Goal: Task Accomplishment & Management: Use online tool/utility

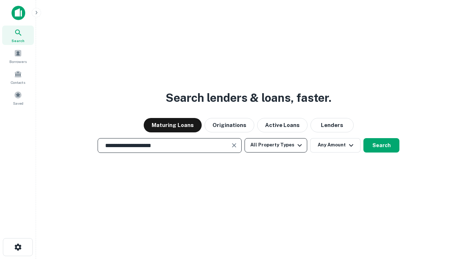
type input "**********"
click at [276, 145] on button "All Property Types" at bounding box center [275, 145] width 63 height 14
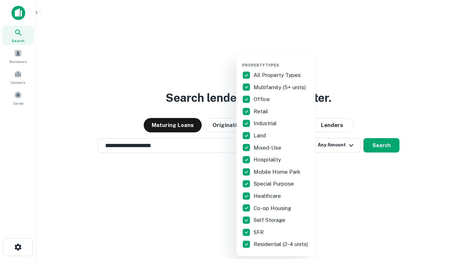
click at [282, 60] on button "button" at bounding box center [281, 60] width 79 height 0
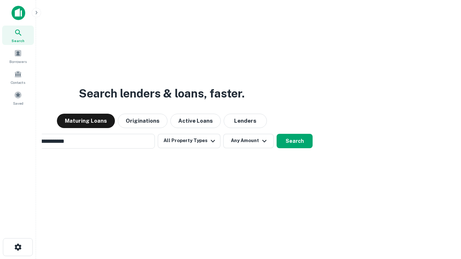
scroll to position [11, 0]
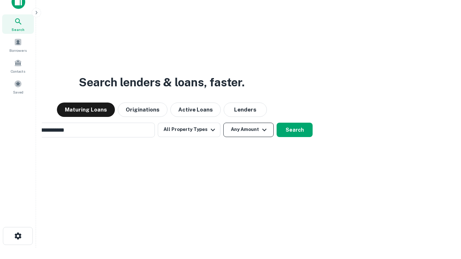
click at [223, 123] on button "Any Amount" at bounding box center [248, 130] width 50 height 14
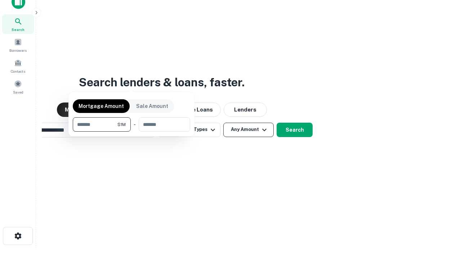
scroll to position [12, 0]
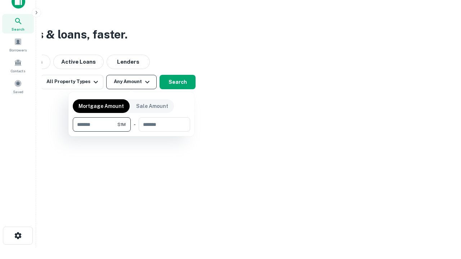
type input "*******"
click at [131, 132] on button "button" at bounding box center [131, 132] width 117 height 0
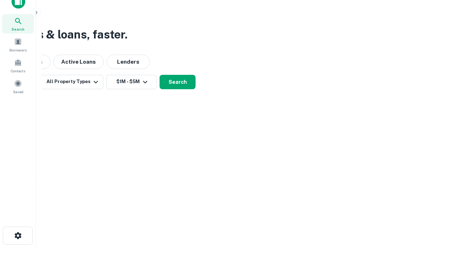
scroll to position [11, 0]
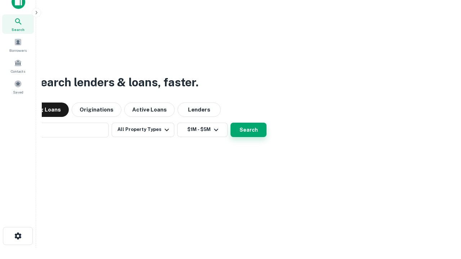
click at [230, 123] on button "Search" at bounding box center [248, 130] width 36 height 14
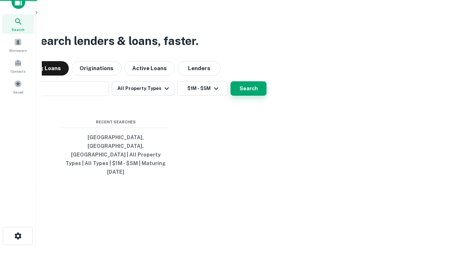
scroll to position [12, 0]
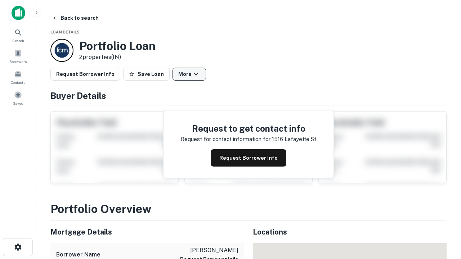
click at [189, 74] on button "More" at bounding box center [188, 74] width 33 height 13
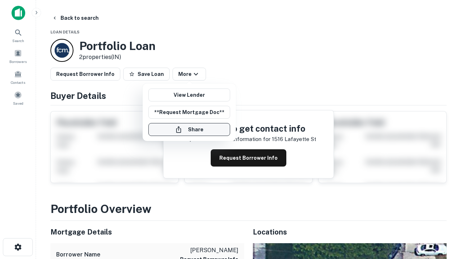
click at [189, 130] on button "Share" at bounding box center [189, 129] width 82 height 13
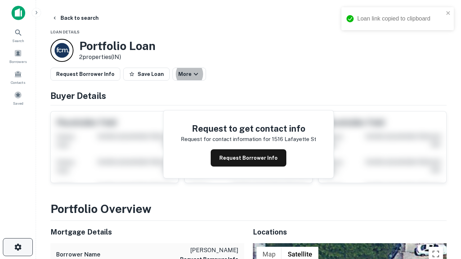
click at [18, 247] on icon "button" at bounding box center [18, 247] width 9 height 9
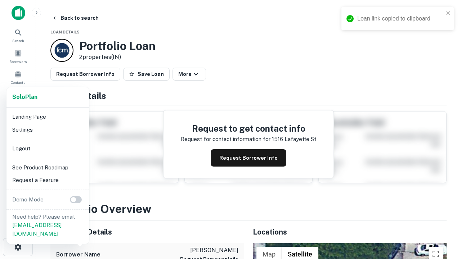
click at [48, 148] on li "Logout" at bounding box center [47, 148] width 77 height 13
